Goal: Information Seeking & Learning: Compare options

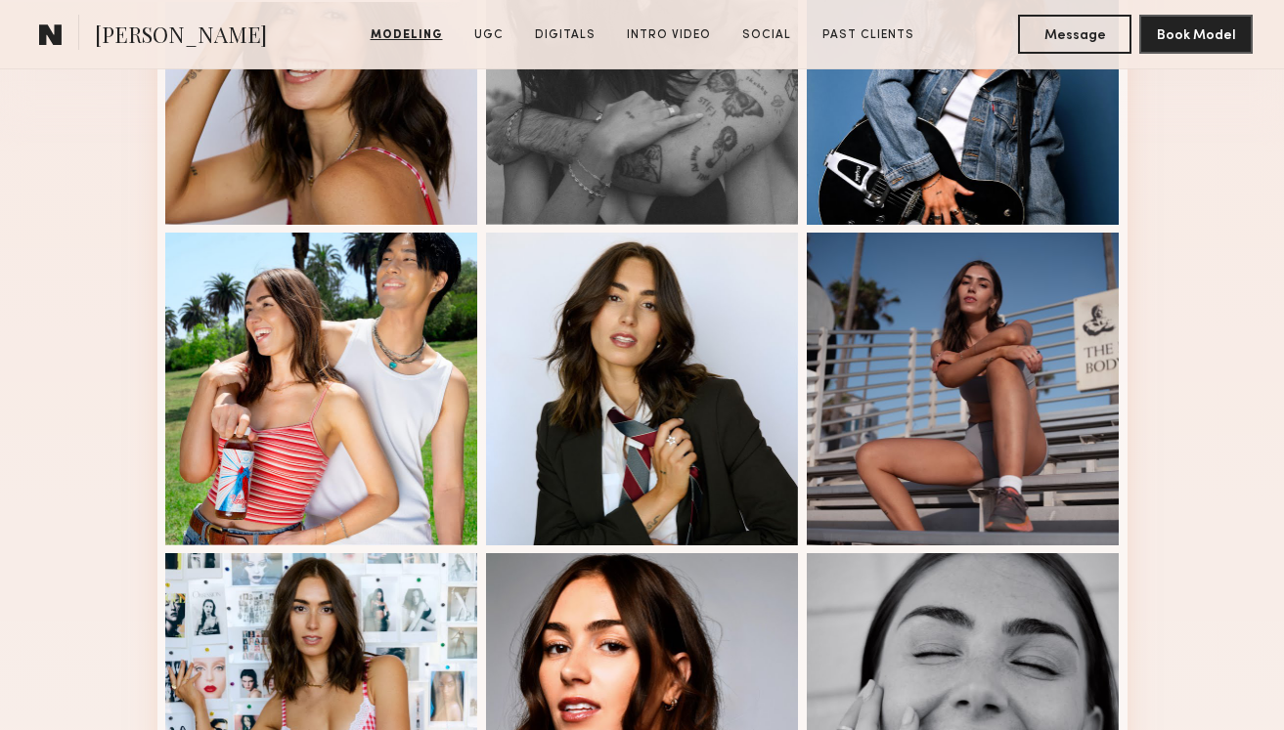
scroll to position [664, 0]
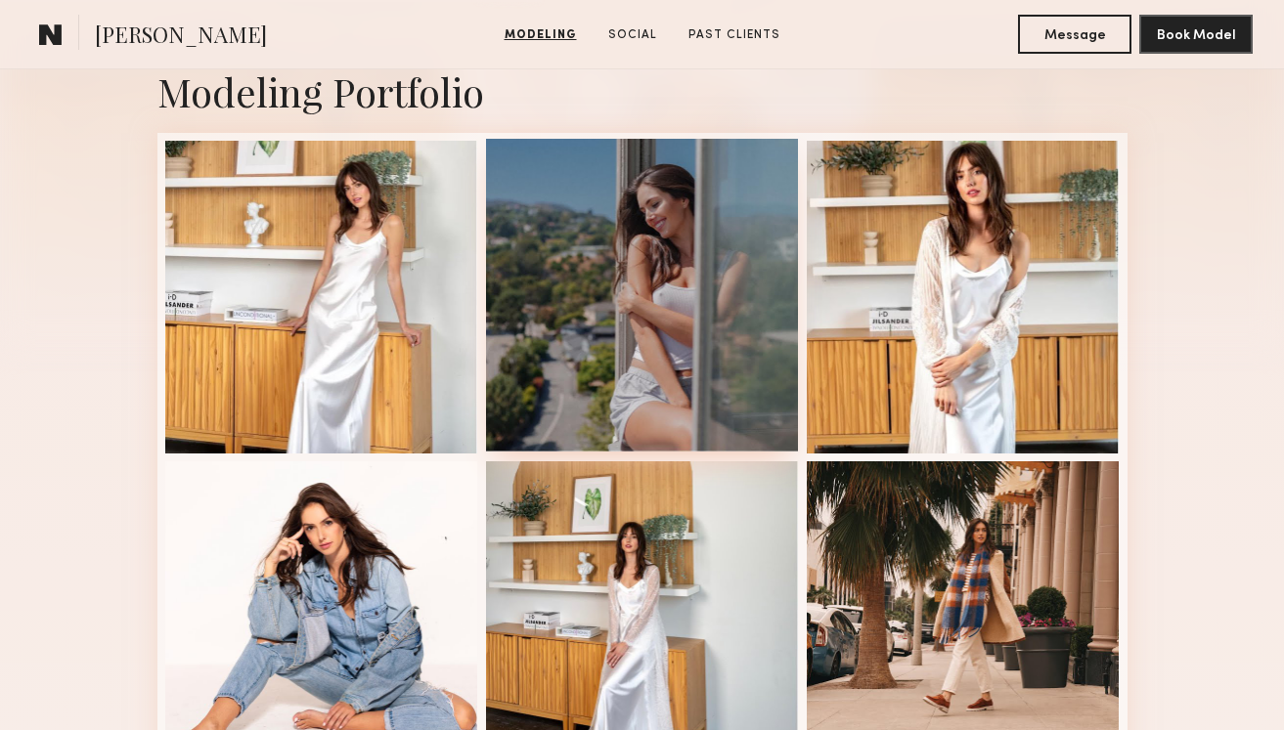
scroll to position [387, 0]
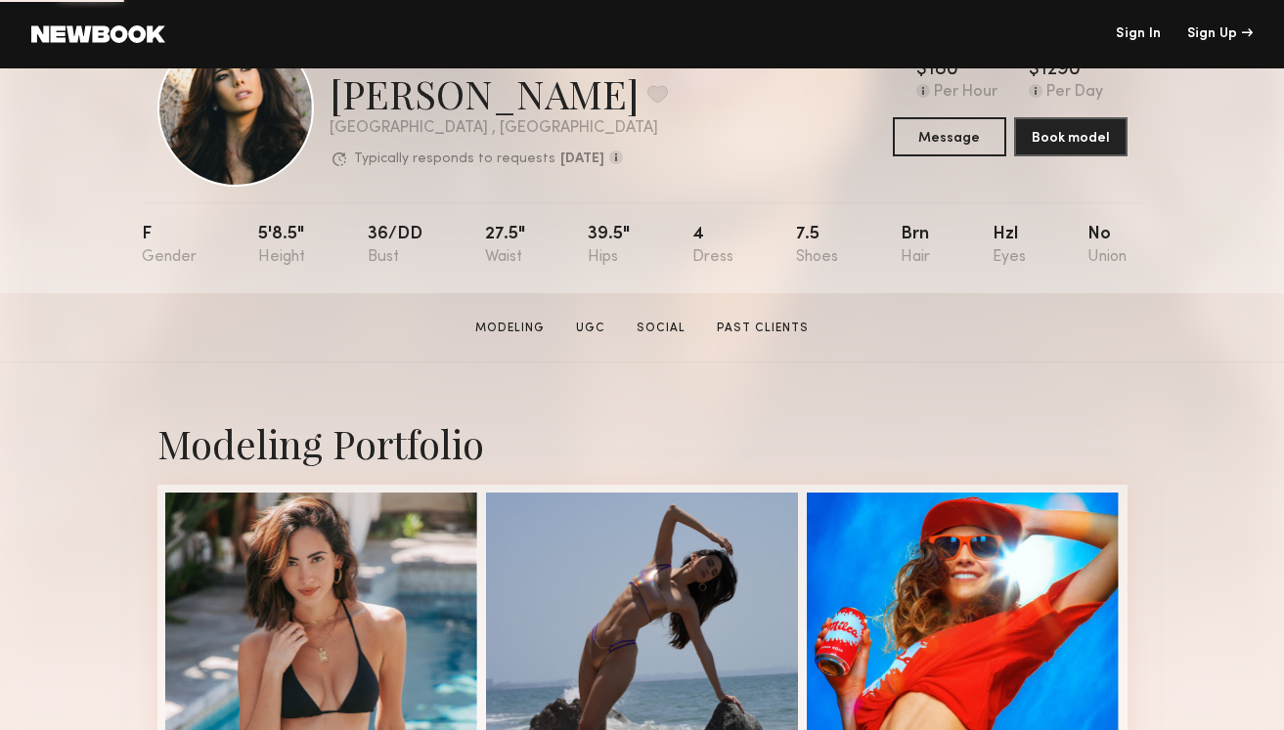
scroll to position [84, 0]
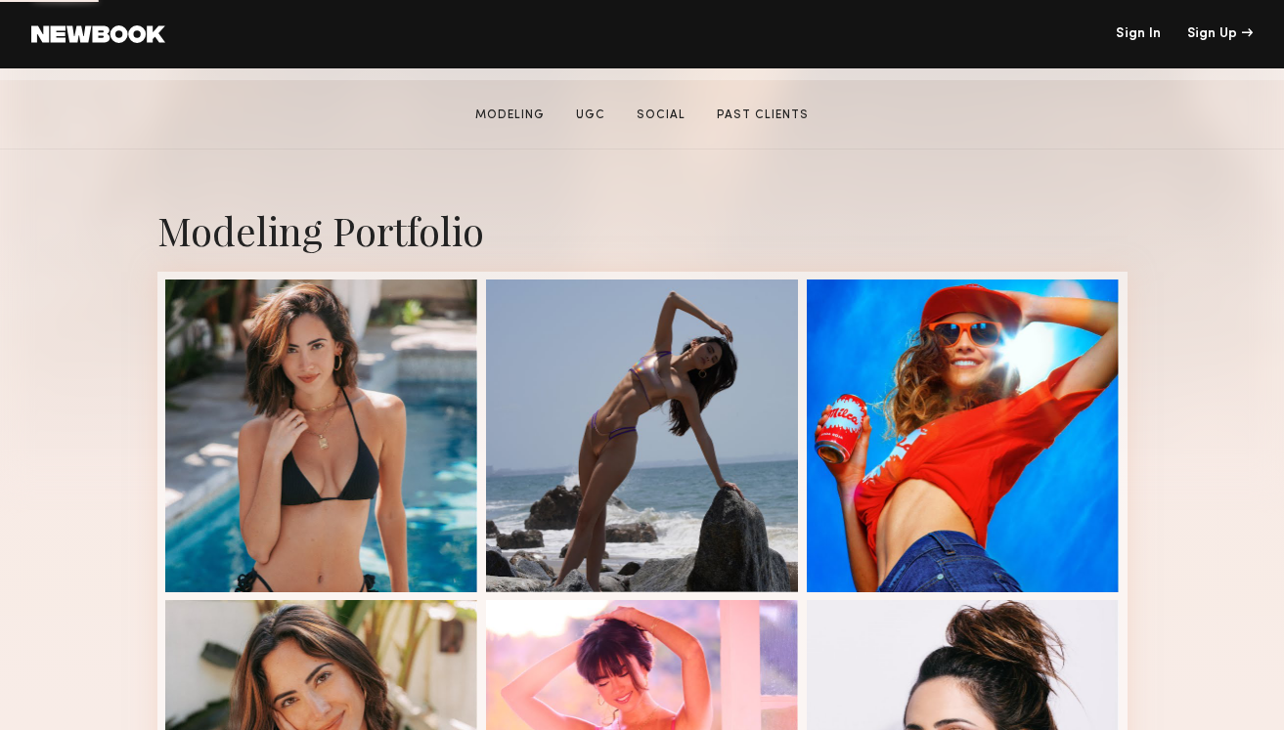
scroll to position [386, 0]
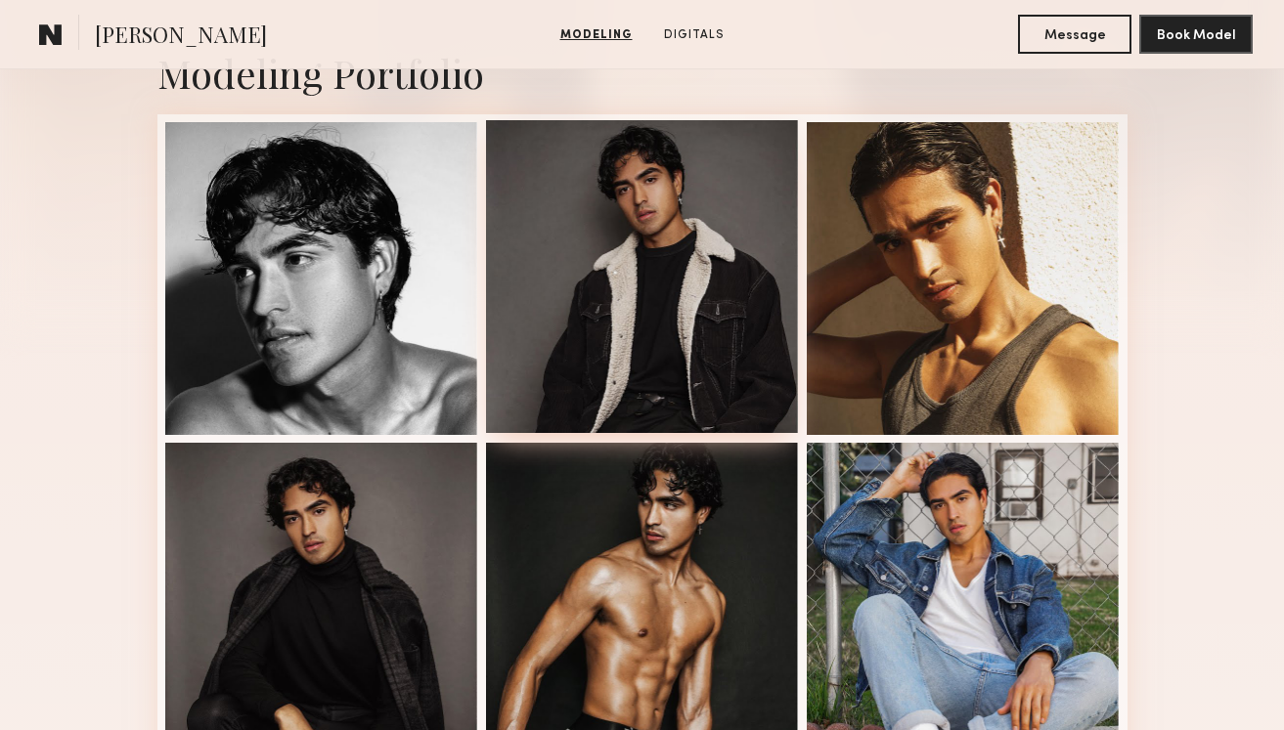
scroll to position [475, 0]
